Goal: Contribute content: Contribute content

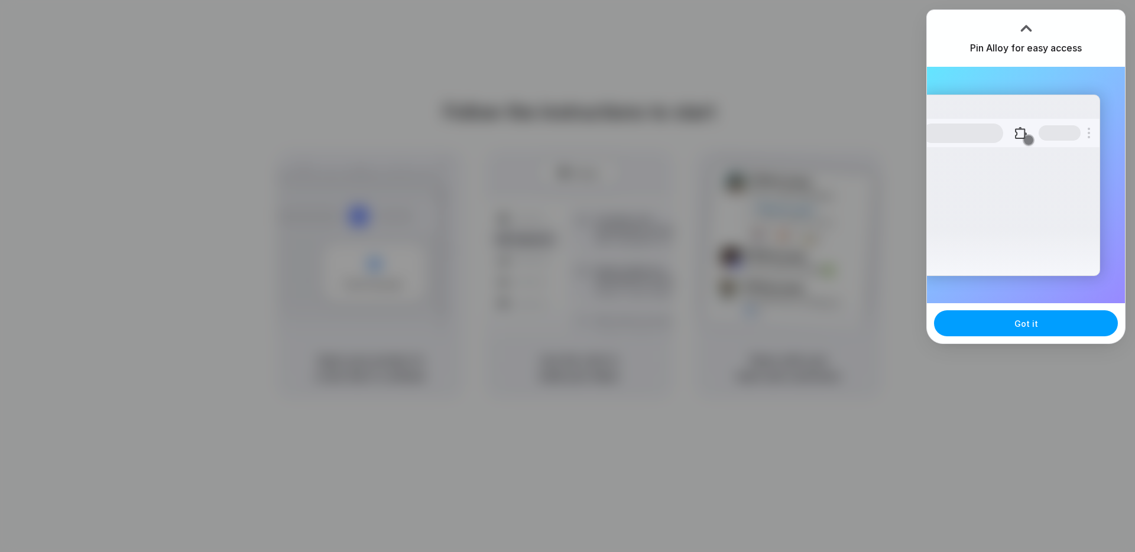
click at [997, 323] on button "Got it" at bounding box center [1026, 323] width 184 height 26
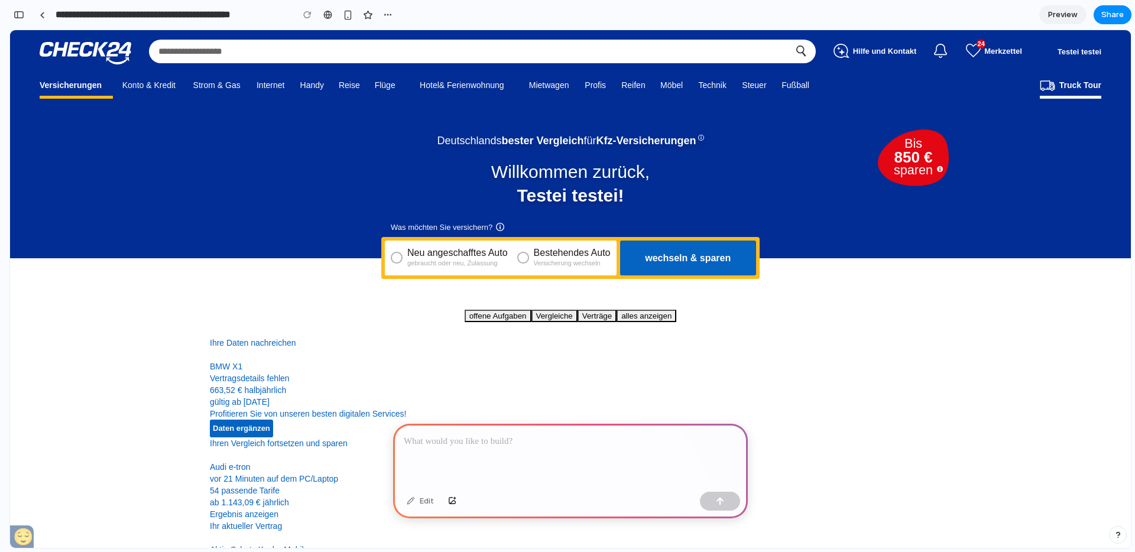
click at [504, 440] on p at bounding box center [570, 441] width 333 height 14
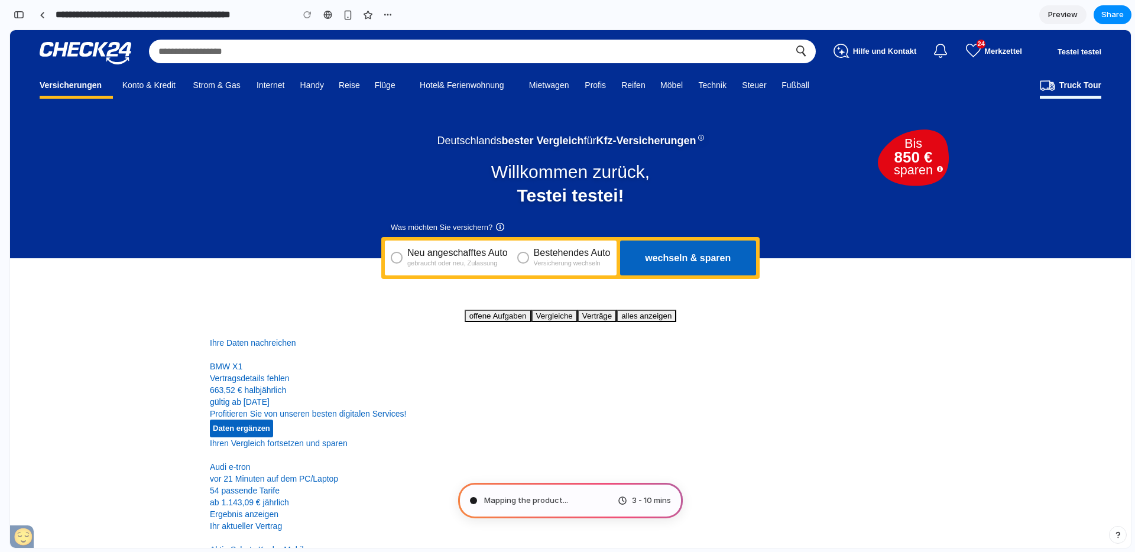
type input "**********"
